Goal: Ask a question

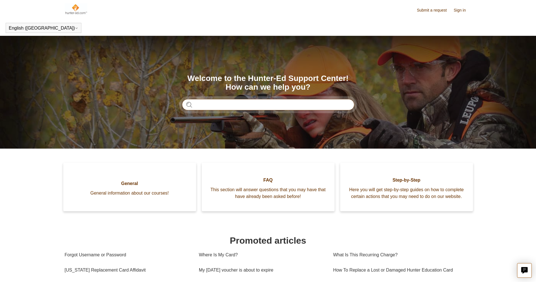
click at [239, 106] on input "Search" at bounding box center [268, 104] width 172 height 11
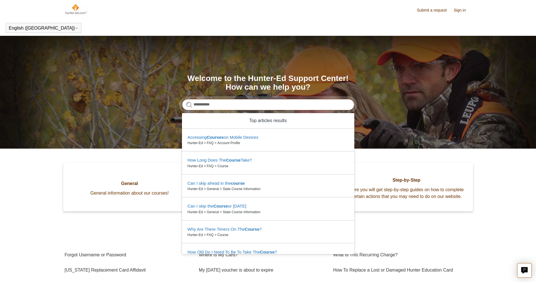
type input "**********"
click at [112, 237] on h1 "Promoted articles" at bounding box center [268, 241] width 407 height 14
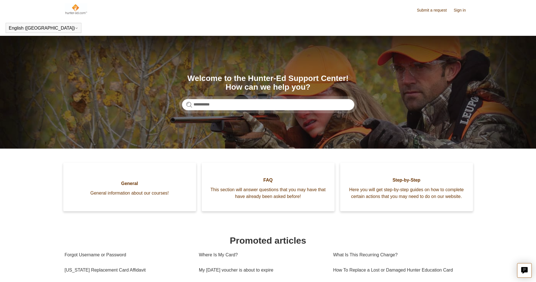
click at [460, 13] on link "Sign in" at bounding box center [462, 10] width 18 height 6
click at [76, 11] on img at bounding box center [76, 8] width 23 height 11
click at [72, 6] on img at bounding box center [76, 8] width 23 height 11
